Goal: Task Accomplishment & Management: Manage account settings

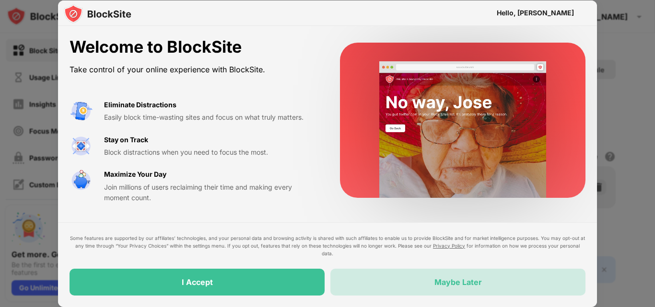
click at [445, 282] on div "Maybe Later" at bounding box center [457, 283] width 47 height 10
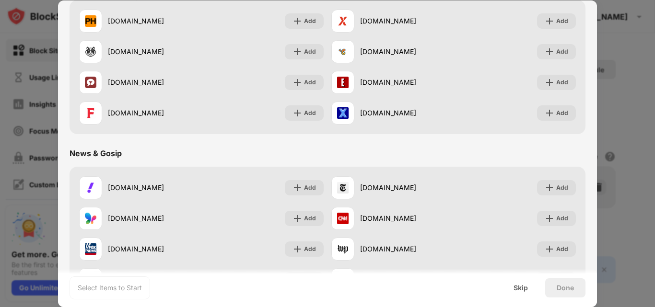
scroll to position [463, 0]
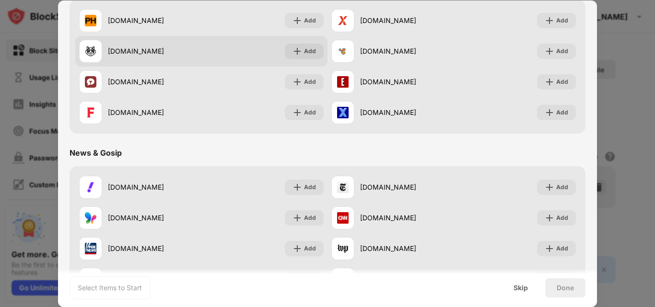
click at [155, 48] on div "[DOMAIN_NAME]" at bounding box center [155, 51] width 94 height 10
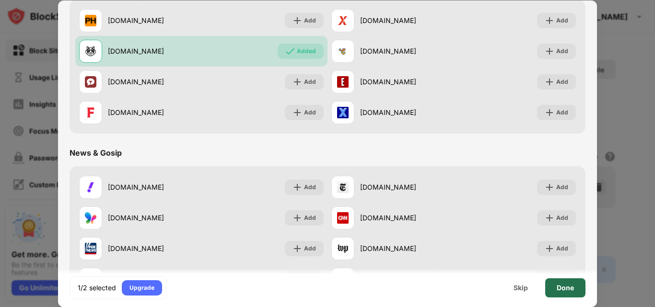
click at [569, 284] on div "Done" at bounding box center [565, 288] width 17 height 8
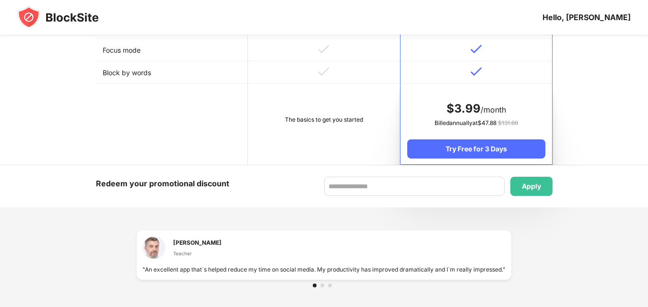
scroll to position [676, 0]
